Goal: Task Accomplishment & Management: Manage account settings

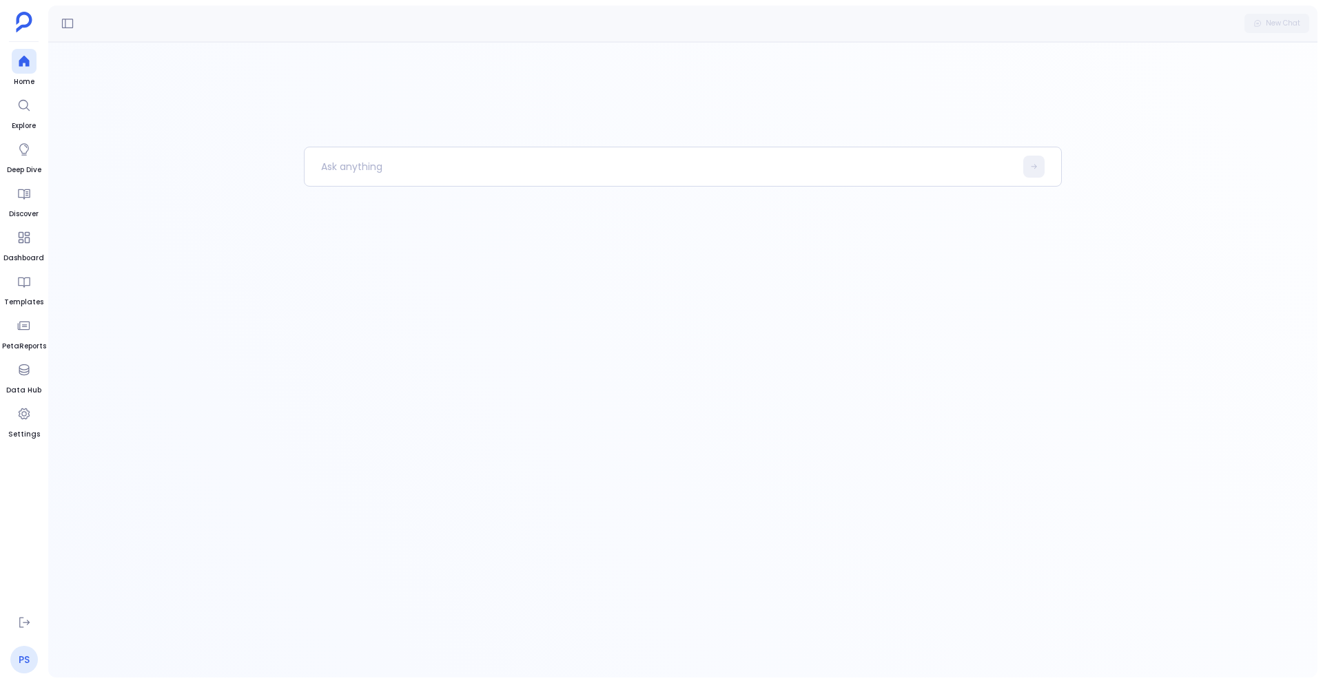
click at [23, 655] on link "PS" at bounding box center [24, 660] width 28 height 28
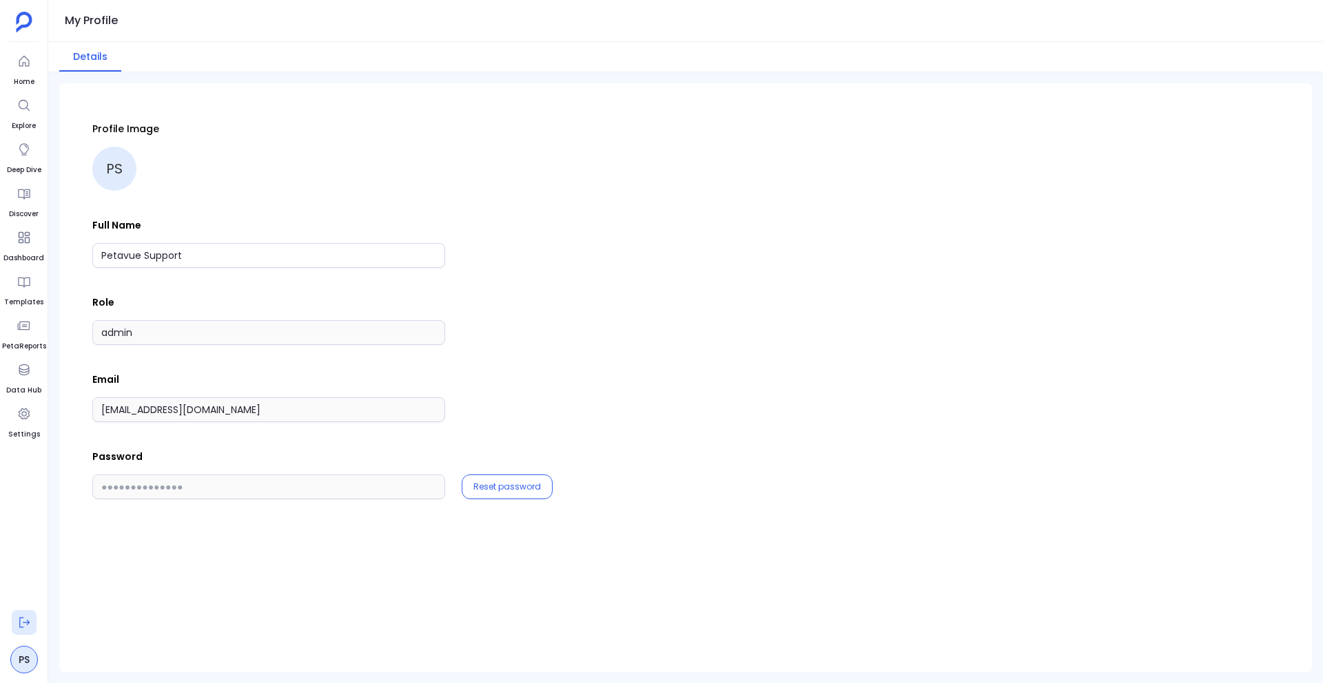
click at [26, 629] on icon at bounding box center [24, 623] width 14 height 14
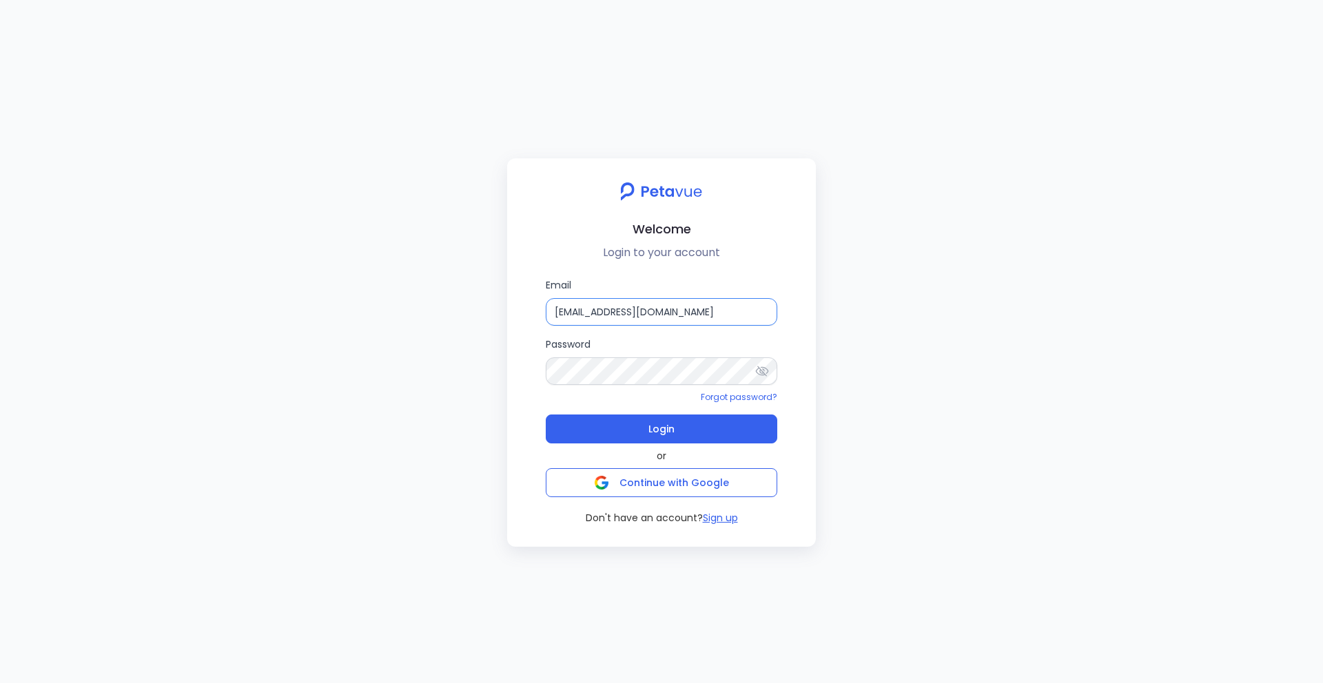
click at [626, 313] on input "[EMAIL_ADDRESS][DOMAIN_NAME]" at bounding box center [661, 312] width 231 height 28
paste input "+suplari"
type input "[EMAIL_ADDRESS][DOMAIN_NAME]"
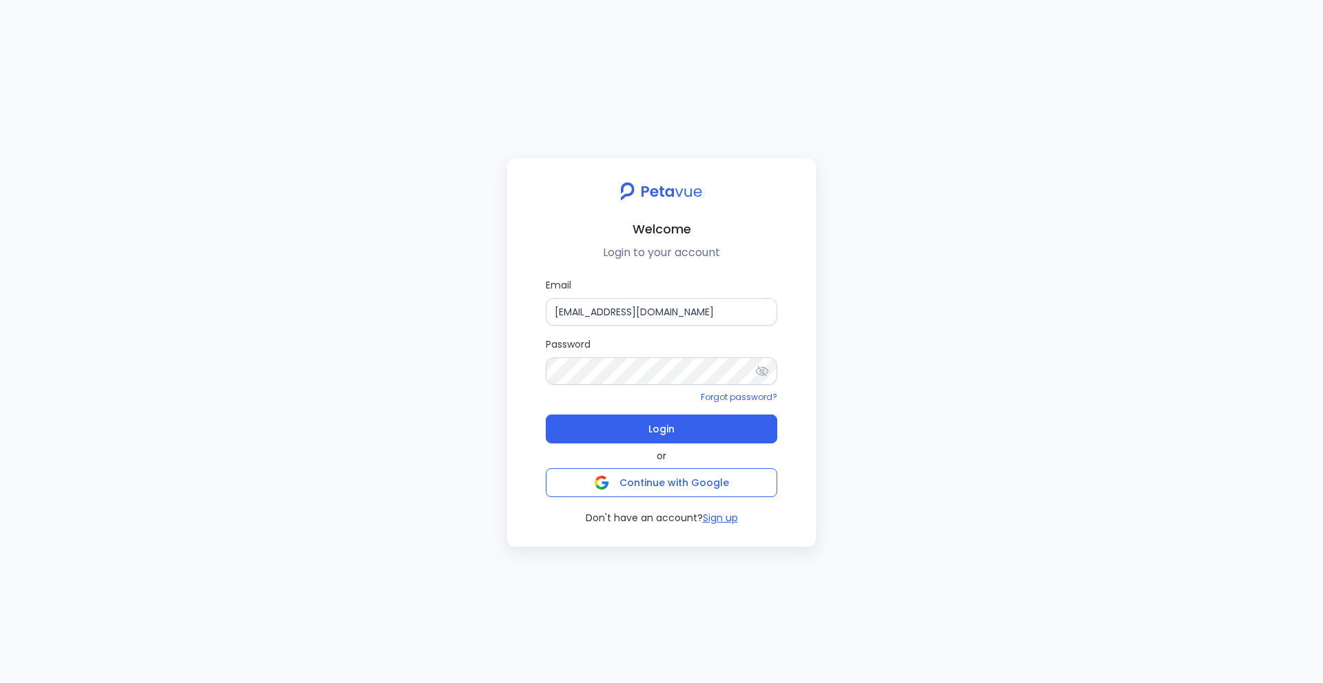
click at [756, 369] on icon at bounding box center [762, 371] width 14 height 14
click at [647, 424] on button "Login" at bounding box center [661, 429] width 231 height 29
